Goal: Find contact information: Find contact information

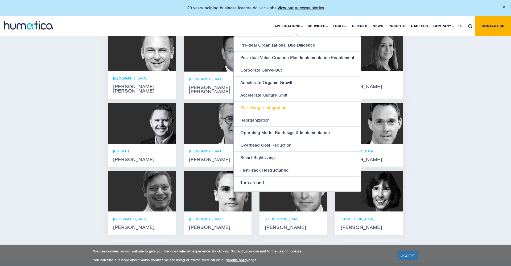
scroll to position [345, 0]
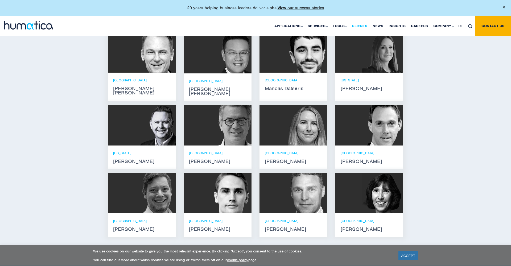
click at [359, 24] on link "Clients" at bounding box center [359, 26] width 21 height 20
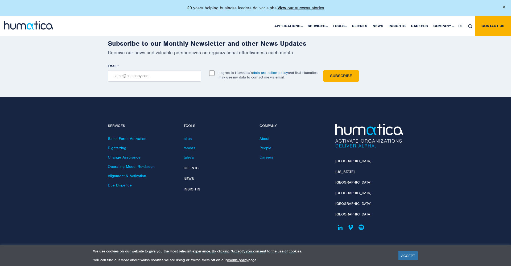
scroll to position [1074, 0]
click at [341, 191] on link "[GEOGRAPHIC_DATA]" at bounding box center [353, 193] width 36 height 5
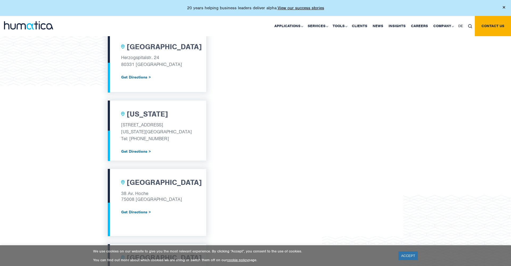
scroll to position [275, 0]
